Goal: Task Accomplishment & Management: Use online tool/utility

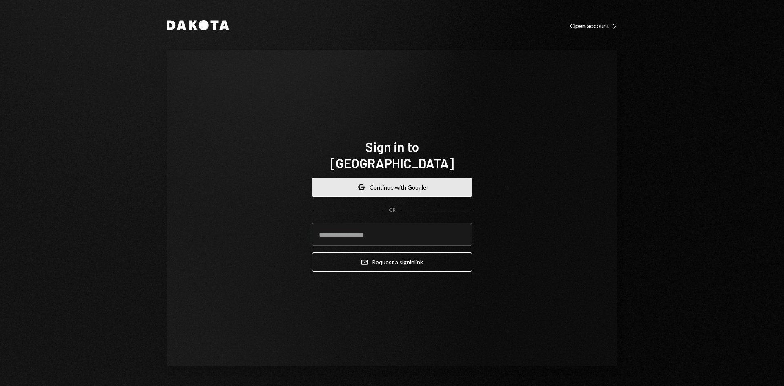
click at [410, 178] on button "Google Continue with Google" at bounding box center [392, 187] width 160 height 19
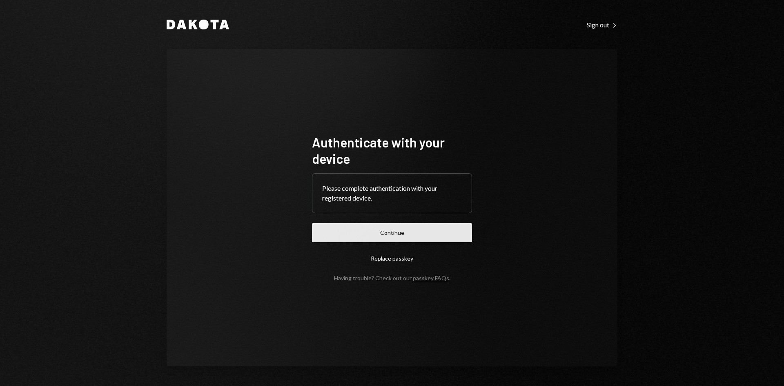
click at [399, 238] on button "Continue" at bounding box center [392, 232] width 160 height 19
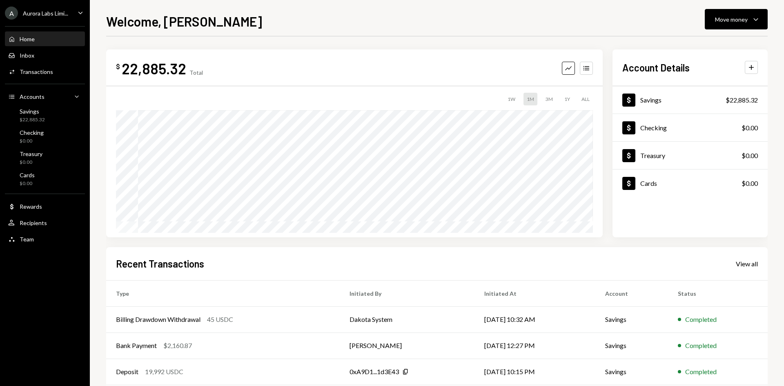
scroll to position [67, 0]
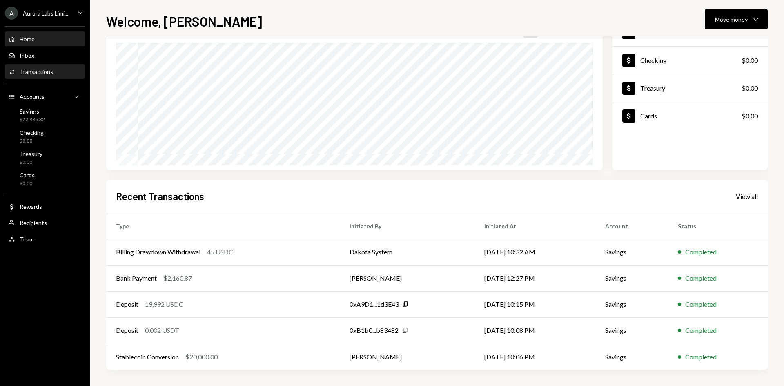
click at [40, 73] on div "Transactions" at bounding box center [36, 71] width 33 height 7
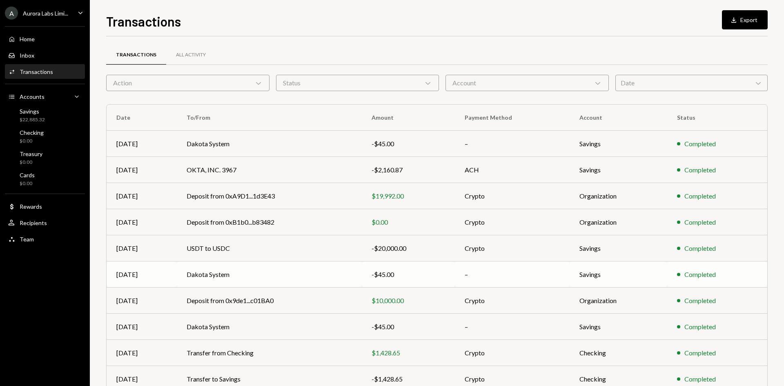
scroll to position [40, 0]
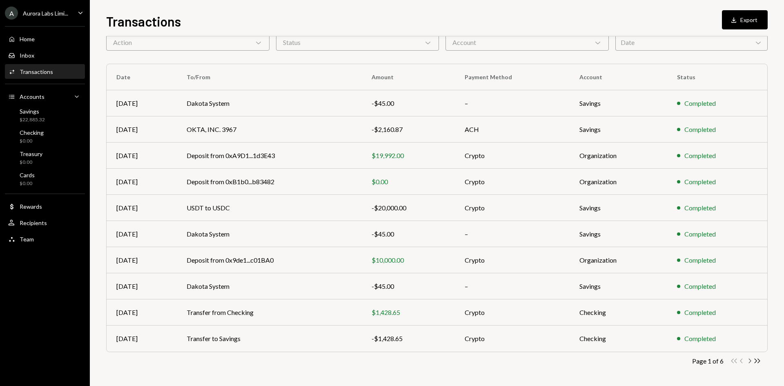
click at [749, 362] on icon "Chevron Right" at bounding box center [750, 361] width 8 height 8
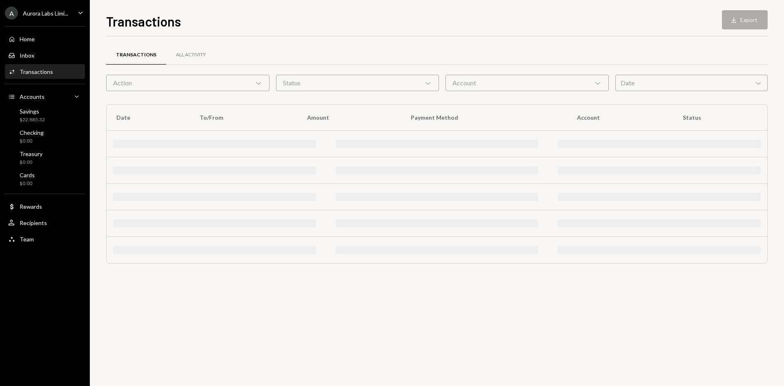
scroll to position [0, 0]
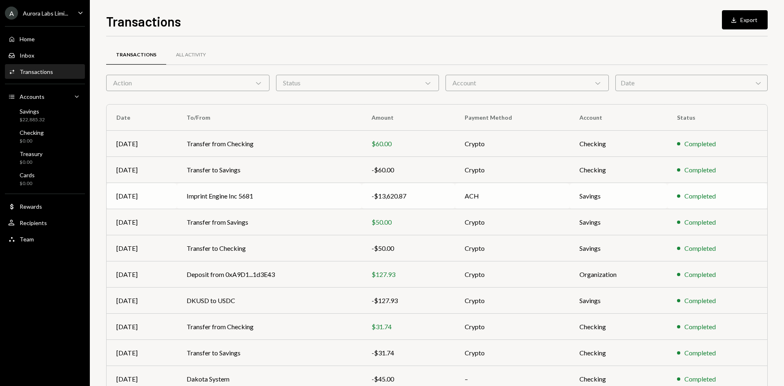
click at [321, 197] on td "Imprint Engine Inc 5681" at bounding box center [269, 196] width 185 height 26
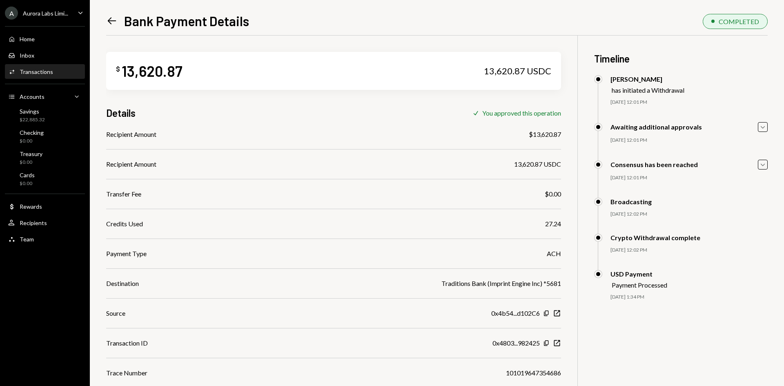
click at [46, 73] on div "Transactions" at bounding box center [36, 71] width 33 height 7
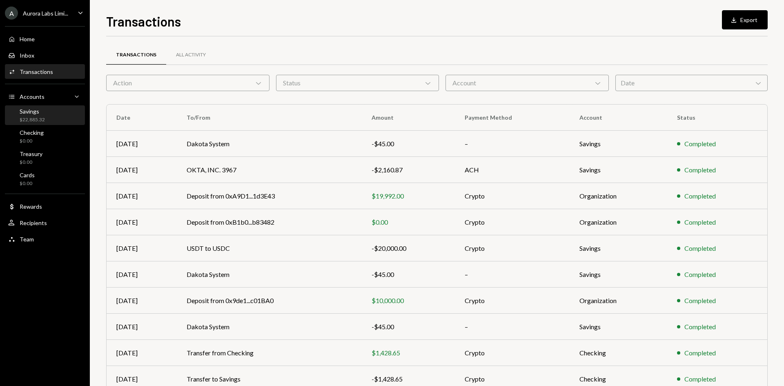
click at [40, 114] on div "Savings" at bounding box center [32, 111] width 25 height 7
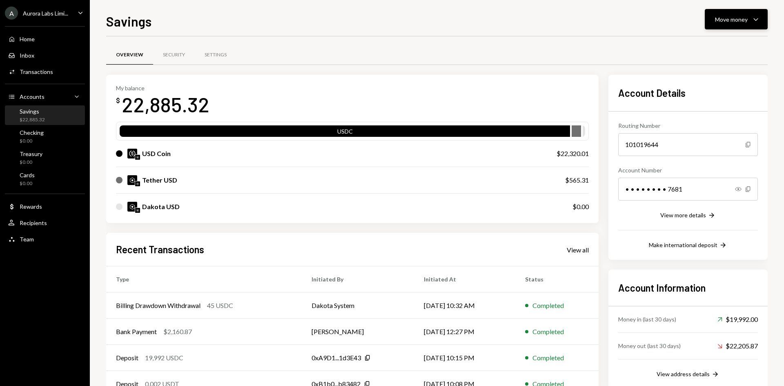
click at [753, 15] on icon "Caret Down" at bounding box center [756, 19] width 10 height 10
click at [714, 48] on div "Withdraw Send" at bounding box center [724, 44] width 82 height 18
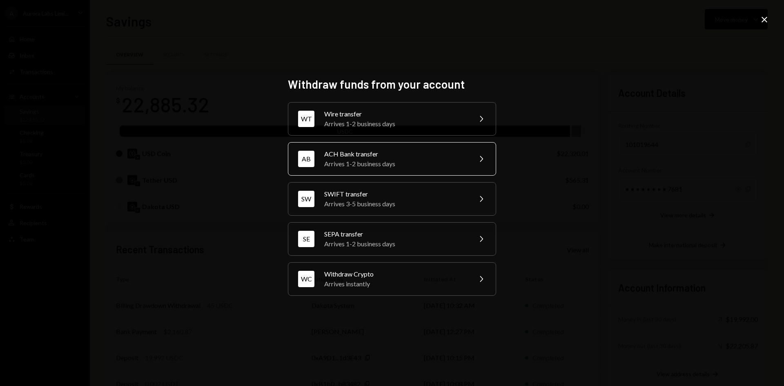
click at [426, 155] on div "ACH Bank transfer" at bounding box center [395, 154] width 142 height 10
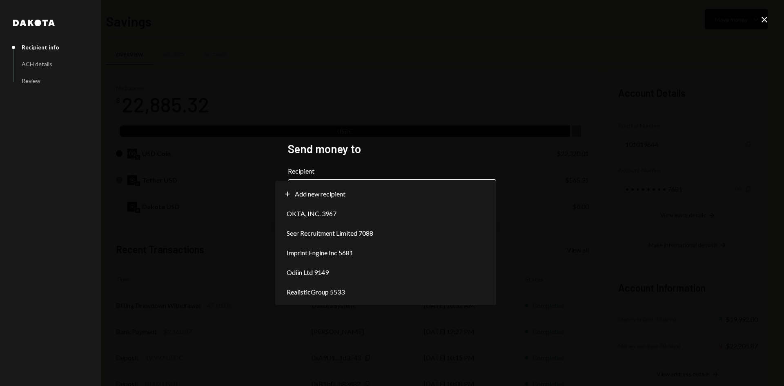
click at [391, 188] on body "A Aurora Labs Limi... Caret Down Home Home Inbox Inbox Activities Transactions …" at bounding box center [392, 193] width 784 height 386
select select "**********"
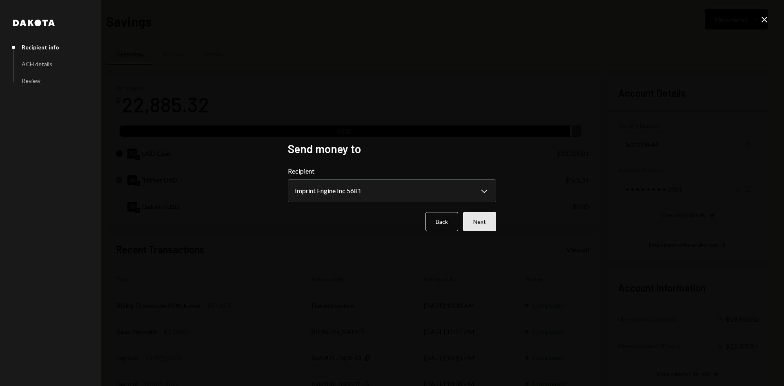
click at [475, 227] on button "Next" at bounding box center [479, 221] width 33 height 19
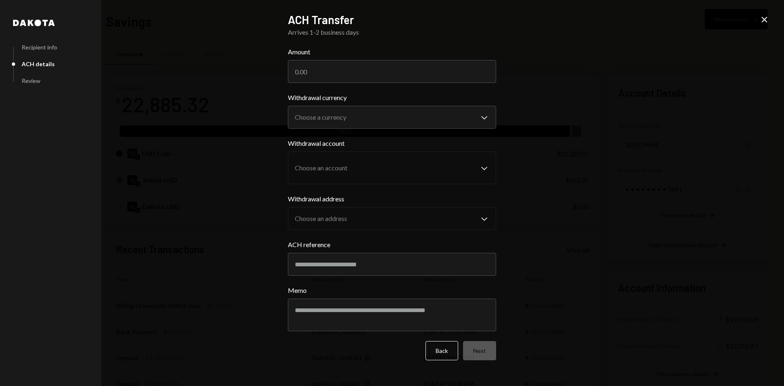
click at [554, 100] on div "**********" at bounding box center [392, 193] width 784 height 386
click at [431, 354] on button "Back" at bounding box center [441, 350] width 33 height 19
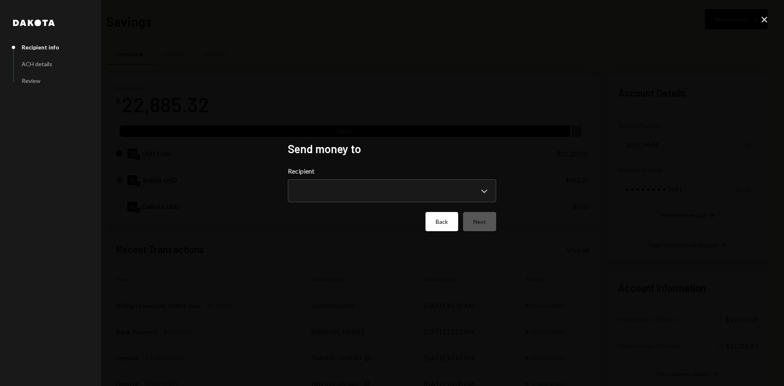
click at [444, 216] on button "Back" at bounding box center [441, 221] width 33 height 19
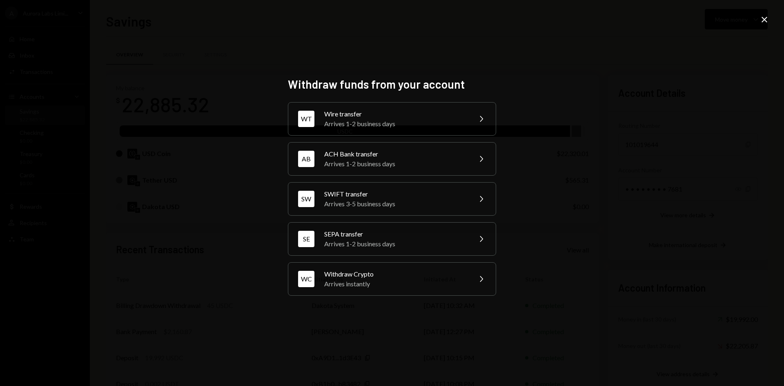
click at [762, 20] on icon "Close" at bounding box center [764, 20] width 10 height 10
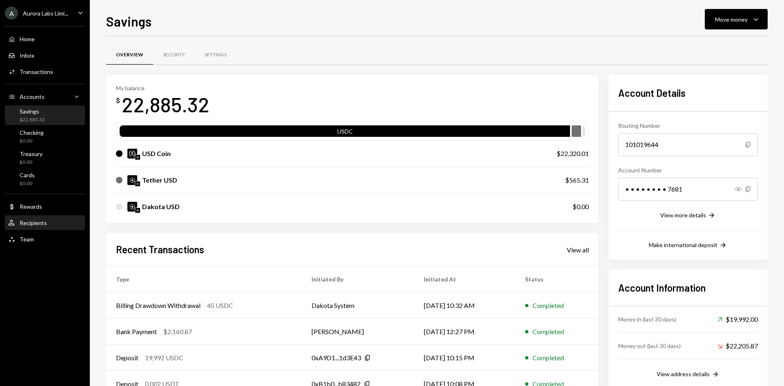
click at [31, 225] on div "Recipients" at bounding box center [33, 222] width 27 height 7
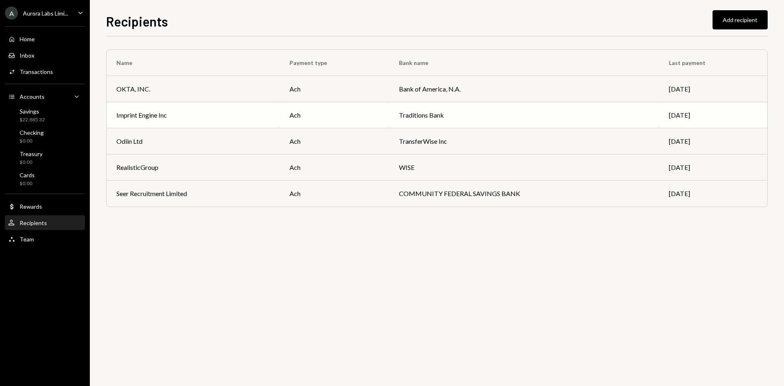
click at [215, 120] on td "Imprint Engine Inc" at bounding box center [193, 115] width 173 height 26
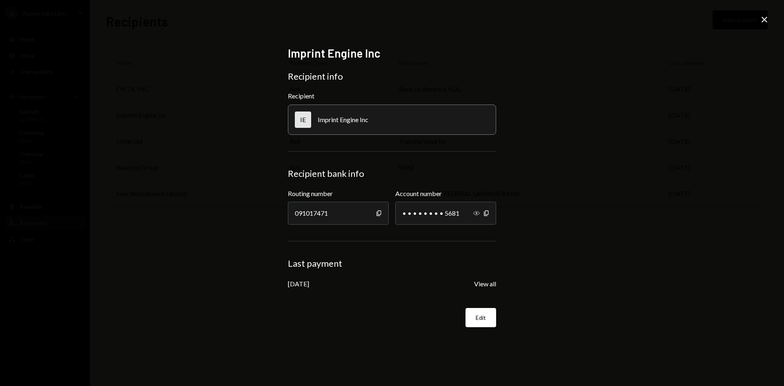
click at [477, 213] on icon "button" at bounding box center [476, 213] width 7 height 4
click at [763, 20] on icon "Close" at bounding box center [764, 20] width 10 height 10
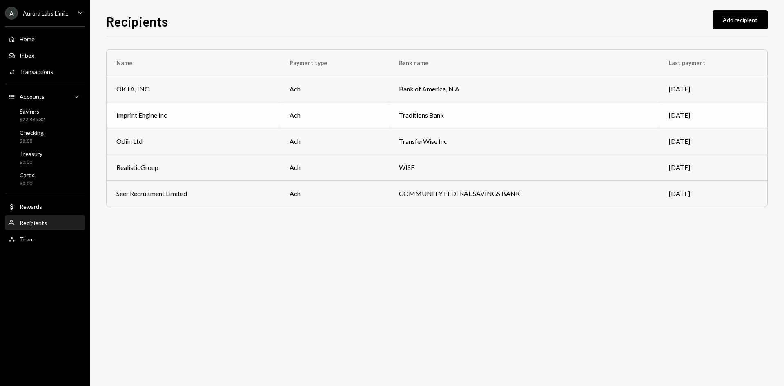
click at [180, 116] on div "Imprint Engine Inc" at bounding box center [193, 115] width 154 height 10
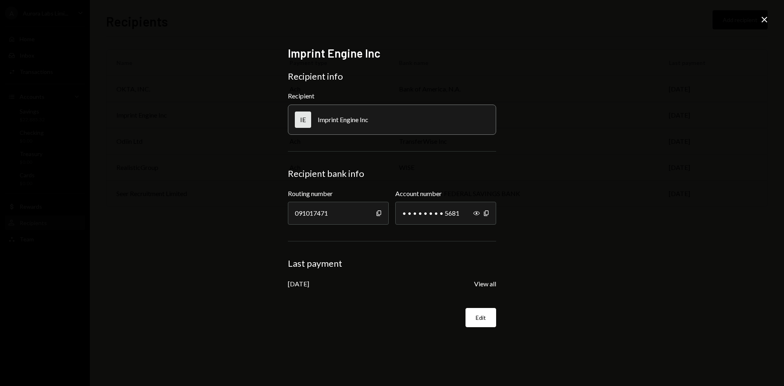
click at [767, 16] on icon "Close" at bounding box center [764, 20] width 10 height 10
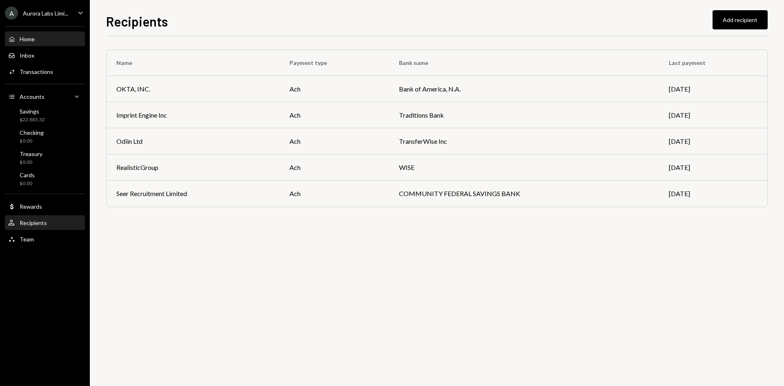
click at [43, 43] on div "Home Home" at bounding box center [44, 39] width 73 height 14
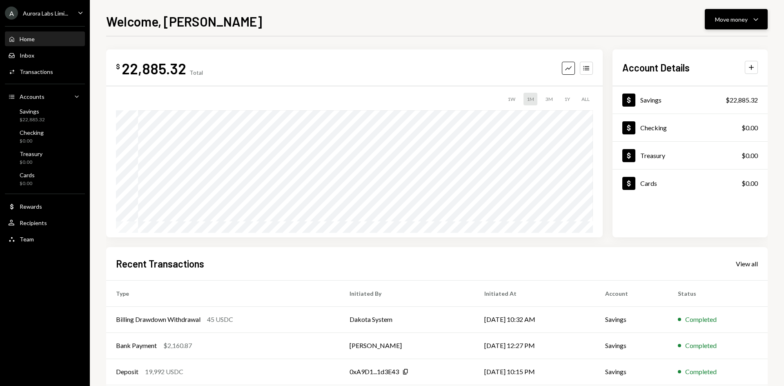
click at [730, 20] on div "Move money" at bounding box center [731, 19] width 33 height 9
click at [702, 44] on div "Send" at bounding box center [730, 44] width 60 height 9
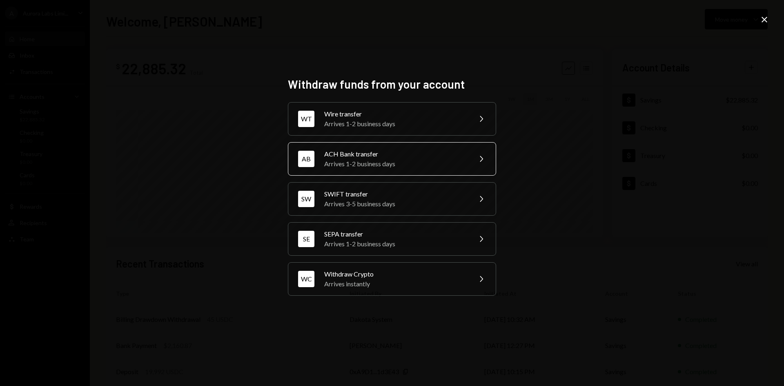
click at [365, 154] on div "ACH Bank transfer" at bounding box center [395, 154] width 142 height 10
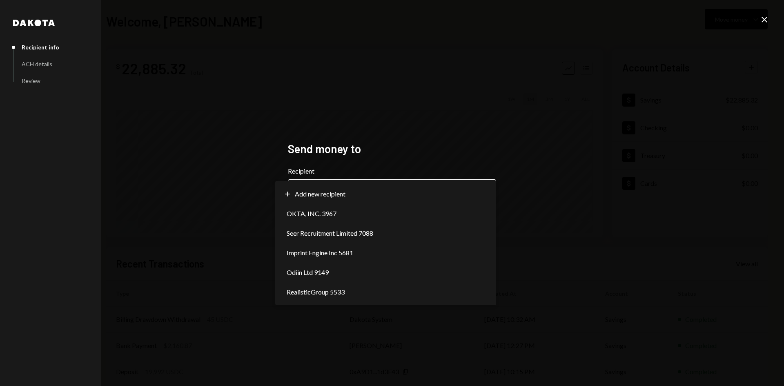
click at [353, 183] on body "**********" at bounding box center [392, 193] width 784 height 386
select select "**********"
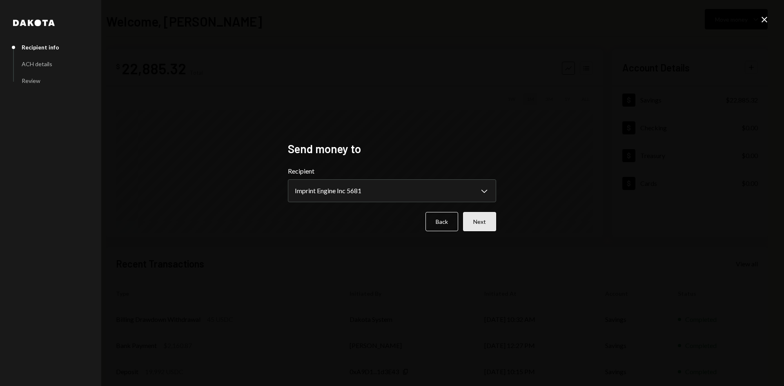
click at [479, 227] on button "Next" at bounding box center [479, 221] width 33 height 19
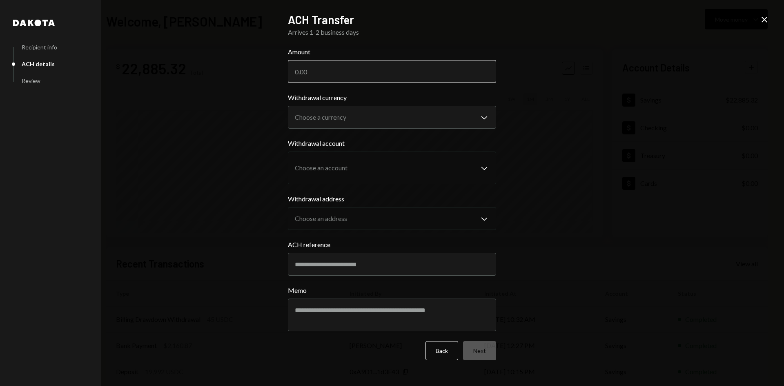
click at [360, 71] on input "Amount" at bounding box center [392, 71] width 208 height 23
type input "6911.73"
click at [370, 115] on body "A Aurora Labs Limi... Caret Down Home Home Inbox Inbox Activities Transactions …" at bounding box center [392, 193] width 784 height 386
click at [406, 123] on body "A Aurora Labs Limi... Caret Down Home Home Inbox Inbox Activities Transactions …" at bounding box center [392, 193] width 784 height 386
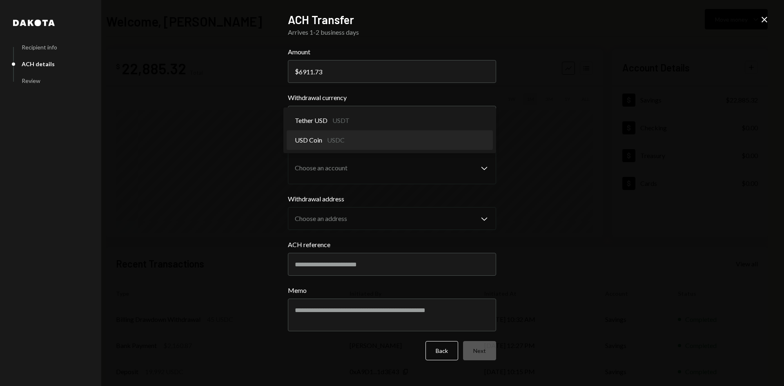
select select "****"
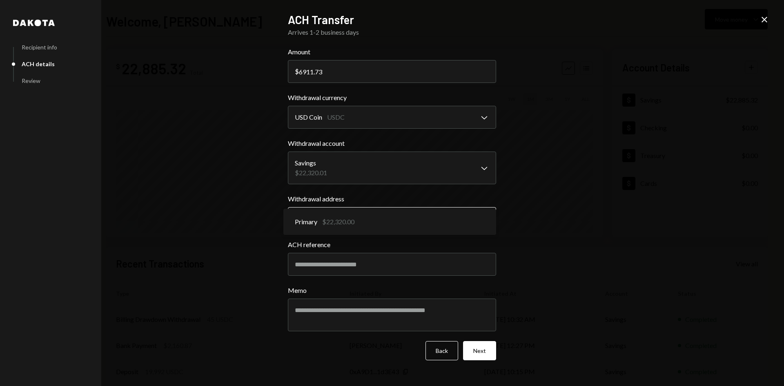
click at [369, 210] on body "A Aurora Labs Limi... Caret Down Home Home Inbox Inbox Activities Transactions …" at bounding box center [392, 193] width 784 height 386
click at [369, 210] on div "Primary $22,320.00" at bounding box center [389, 222] width 213 height 26
click at [531, 194] on div "**********" at bounding box center [392, 193] width 784 height 386
click at [350, 264] on input "ACH reference" at bounding box center [392, 264] width 208 height 23
click at [332, 316] on textarea "Memo" at bounding box center [392, 314] width 208 height 33
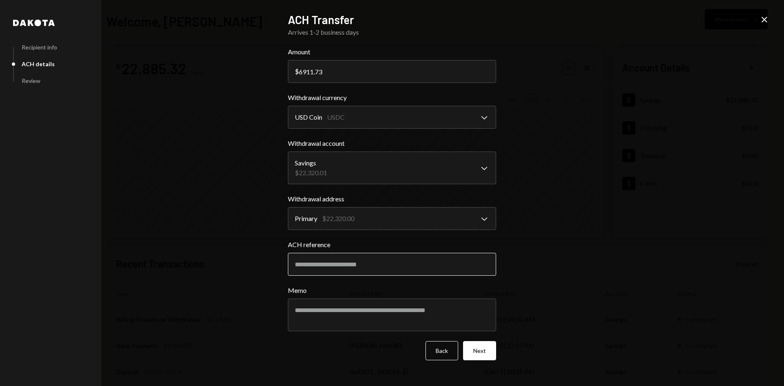
click at [356, 260] on input "ACH reference" at bounding box center [392, 264] width 208 height 23
paste input "*"
type input "*********"
drag, startPoint x: 364, startPoint y: 260, endPoint x: 278, endPoint y: 263, distance: 85.8
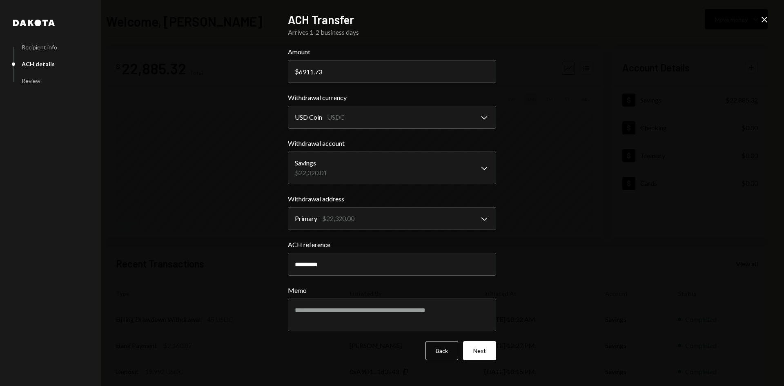
click at [278, 263] on div "**********" at bounding box center [392, 193] width 228 height 381
click at [313, 311] on textarea "Memo" at bounding box center [392, 314] width 208 height 33
paste textarea "*********"
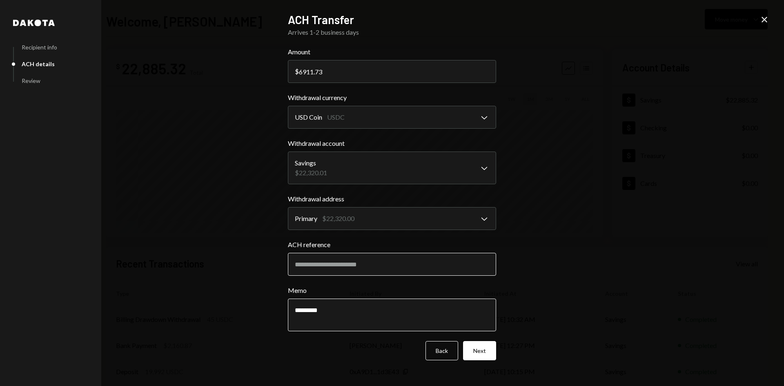
paste textarea "**********"
type textarea "**********"
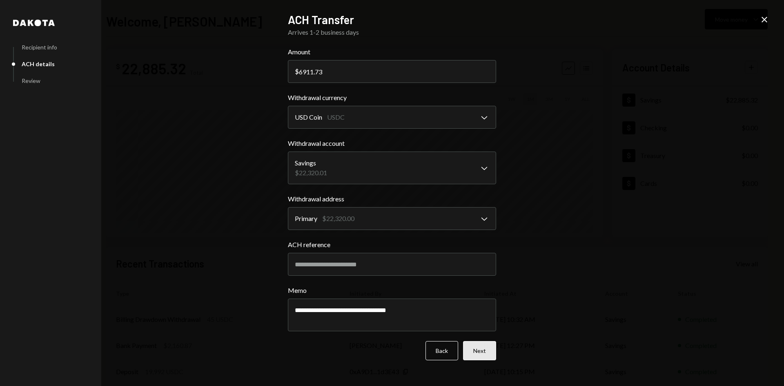
click at [472, 347] on button "Next" at bounding box center [479, 350] width 33 height 19
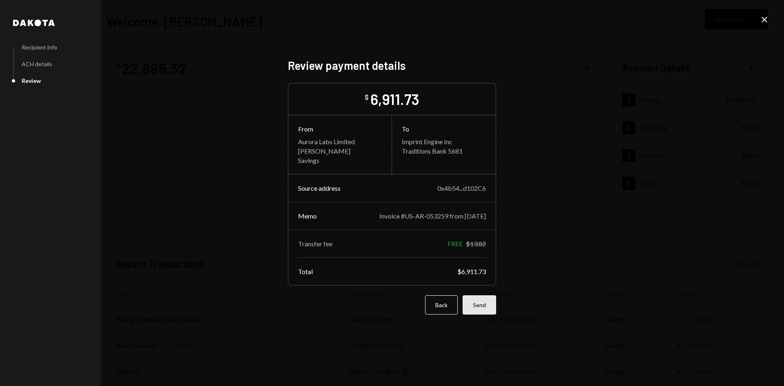
click at [483, 309] on button "Send" at bounding box center [479, 304] width 33 height 19
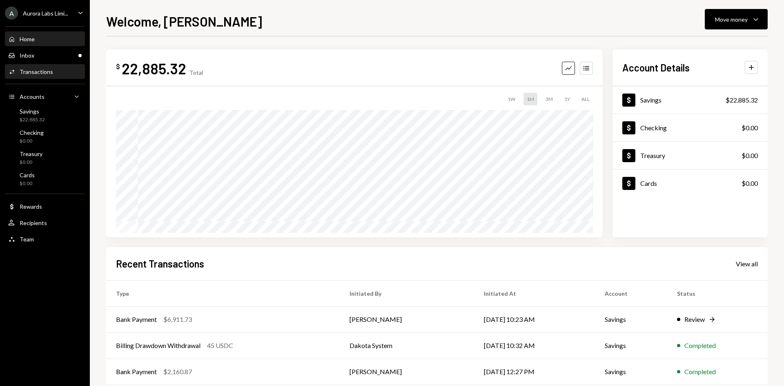
click at [51, 74] on div "Transactions" at bounding box center [36, 71] width 33 height 7
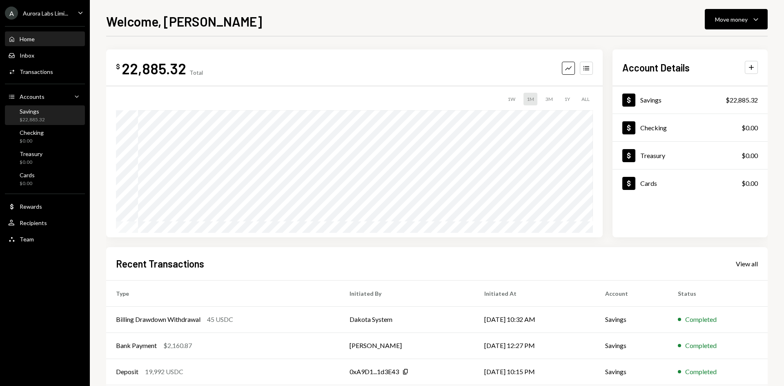
click at [62, 117] on div "Savings $22,885.32" at bounding box center [44, 116] width 73 height 16
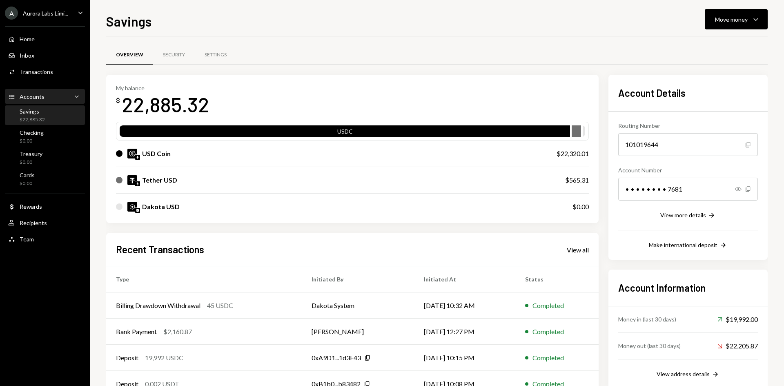
click at [45, 95] on div "Accounts Accounts Caret Down" at bounding box center [44, 96] width 73 height 9
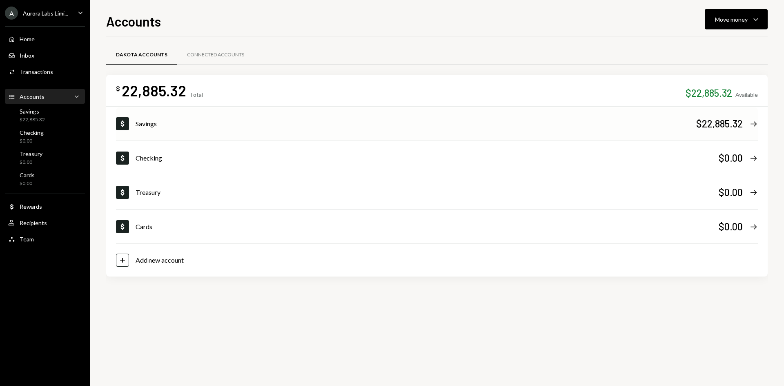
click at [540, 121] on div "Savings" at bounding box center [416, 124] width 561 height 10
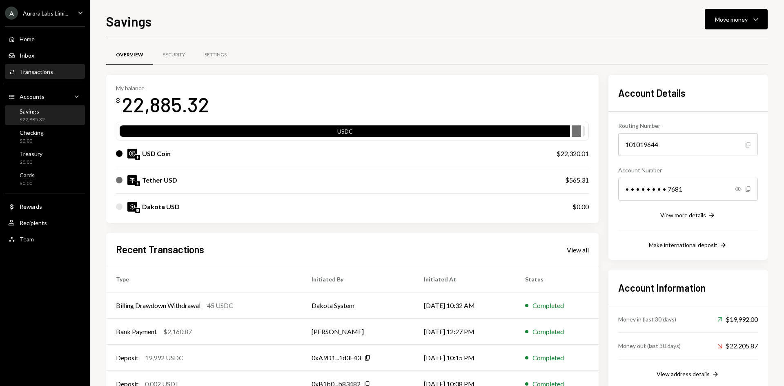
click at [44, 72] on div "Transactions" at bounding box center [36, 71] width 33 height 7
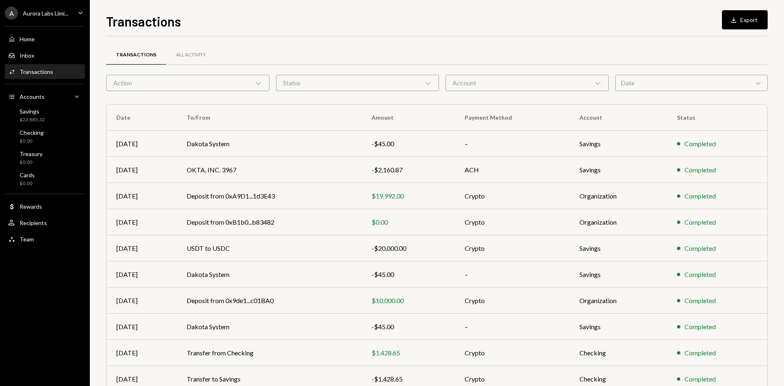
scroll to position [40, 0]
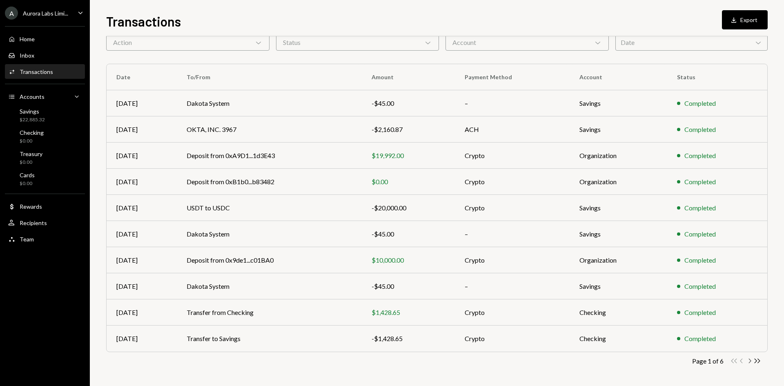
click at [751, 361] on icon "button" at bounding box center [750, 360] width 2 height 4
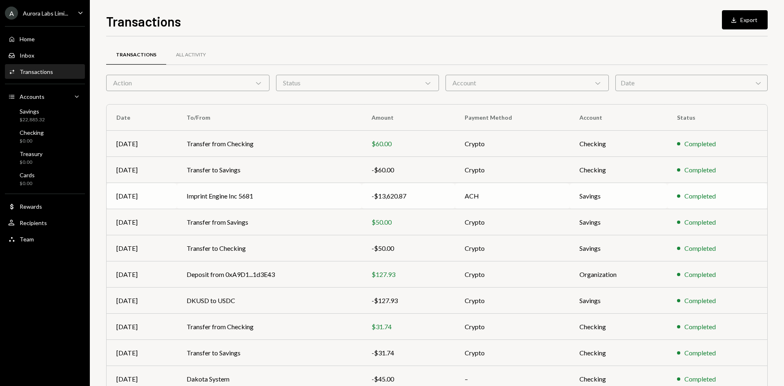
click at [276, 194] on td "Imprint Engine Inc 5681" at bounding box center [269, 196] width 185 height 26
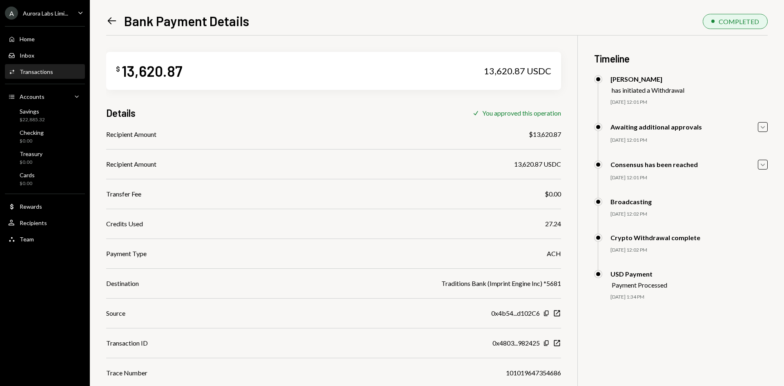
scroll to position [36, 0]
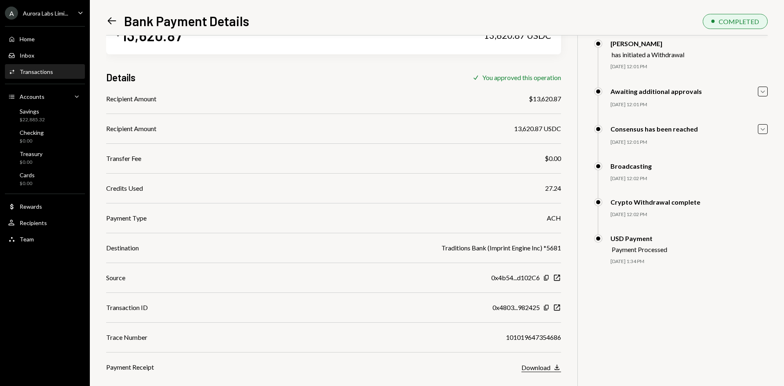
click at [537, 372] on button "Download Download" at bounding box center [541, 367] width 40 height 9
